Goal: Information Seeking & Learning: Learn about a topic

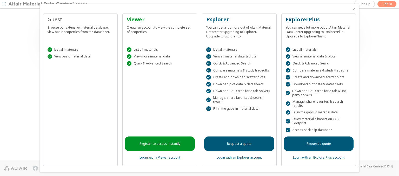
click at [352, 9] on icon "Close" at bounding box center [354, 9] width 4 height 4
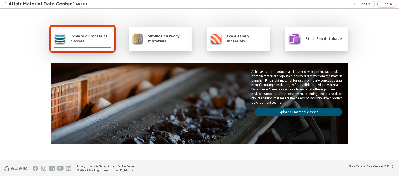
click at [387, 4] on span "Sign In" at bounding box center [387, 4] width 10 height 4
click at [41, 4] on img at bounding box center [41, 4] width 66 height 5
click at [89, 38] on span "Explore all material classes" at bounding box center [90, 39] width 41 height 10
click at [296, 111] on link "Explore all material classes" at bounding box center [298, 112] width 87 height 8
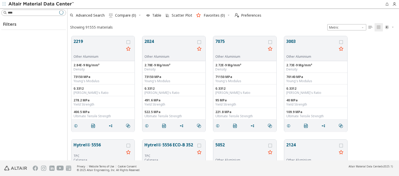
scroll to position [124, 328]
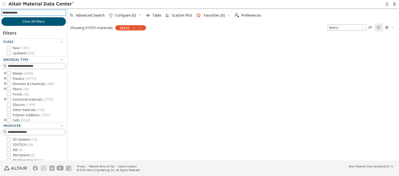
scroll to position [124, 328]
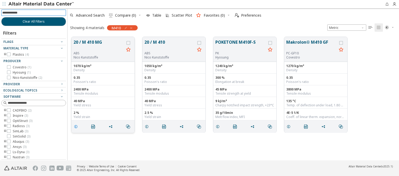
click at [77, 126] on icon "grid" at bounding box center [76, 127] width 4 height 4
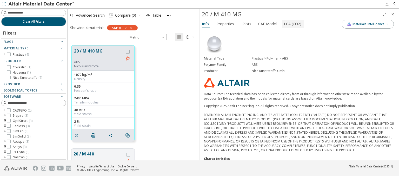
click at [290, 24] on span "LCA (CO2)" at bounding box center [292, 24] width 17 height 8
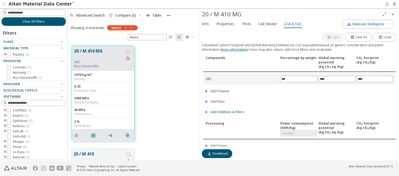
click at [227, 111] on span "Add Additives & Fillers" at bounding box center [228, 112] width 34 height 3
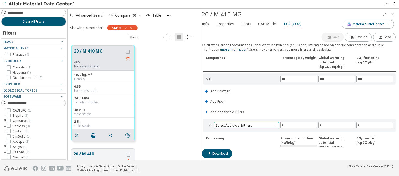
click at [246, 124] on span "Select Additives & Fillers" at bounding box center [246, 125] width 65 height 6
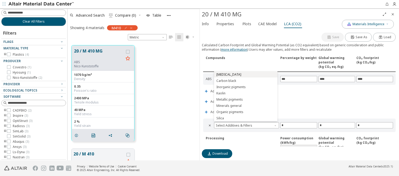
click at [246, 74] on span "Calcium carbonate" at bounding box center [245, 75] width 59 height 4
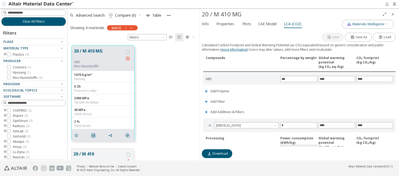
click at [41, 4] on img at bounding box center [41, 4] width 66 height 5
